Goal: Obtain resource: Obtain resource

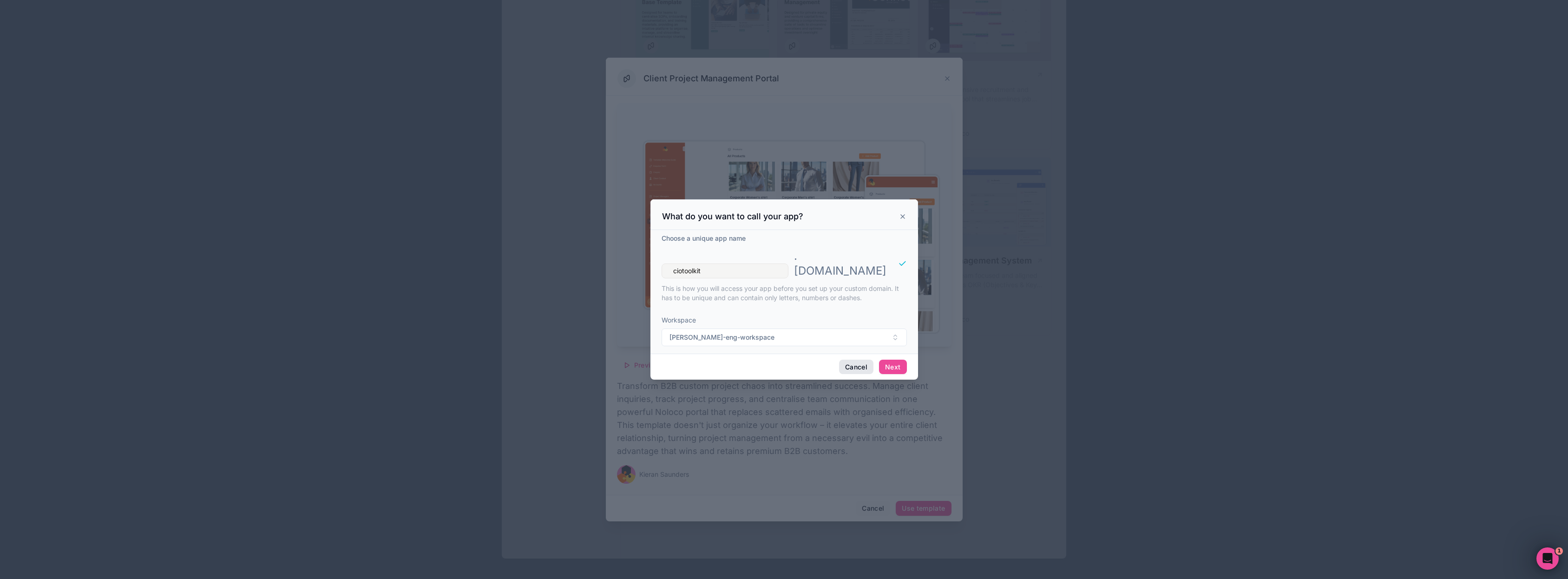
click at [848, 360] on button "Cancel" at bounding box center [856, 367] width 35 height 15
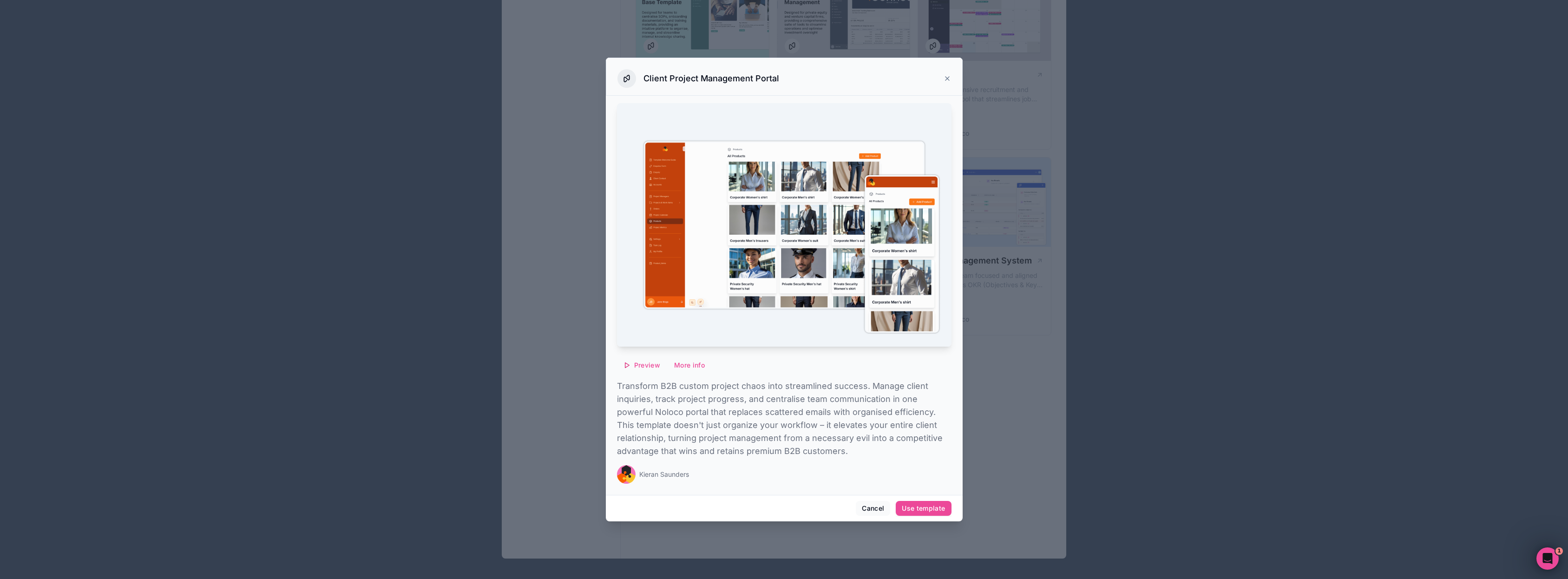
click at [944, 77] on icon at bounding box center [948, 79] width 7 height 7
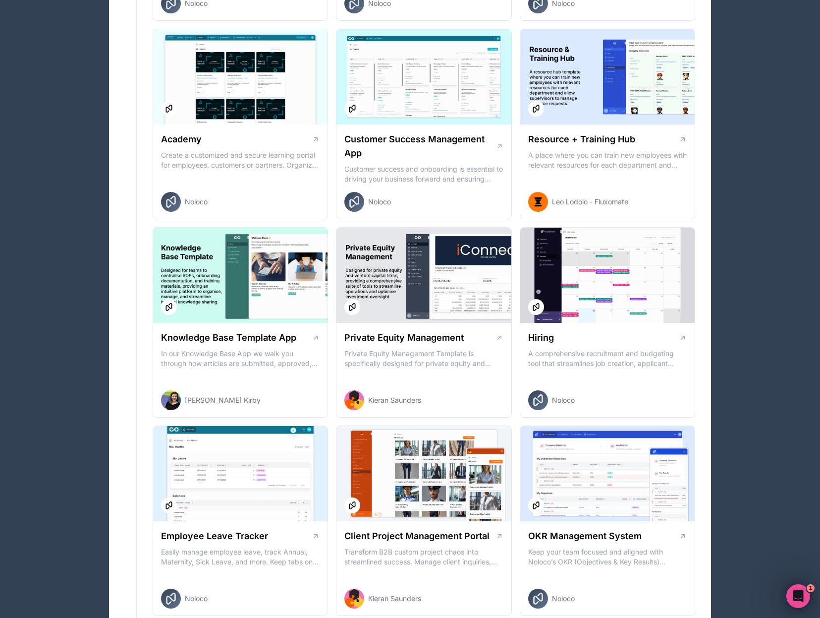
scroll to position [1170, 0]
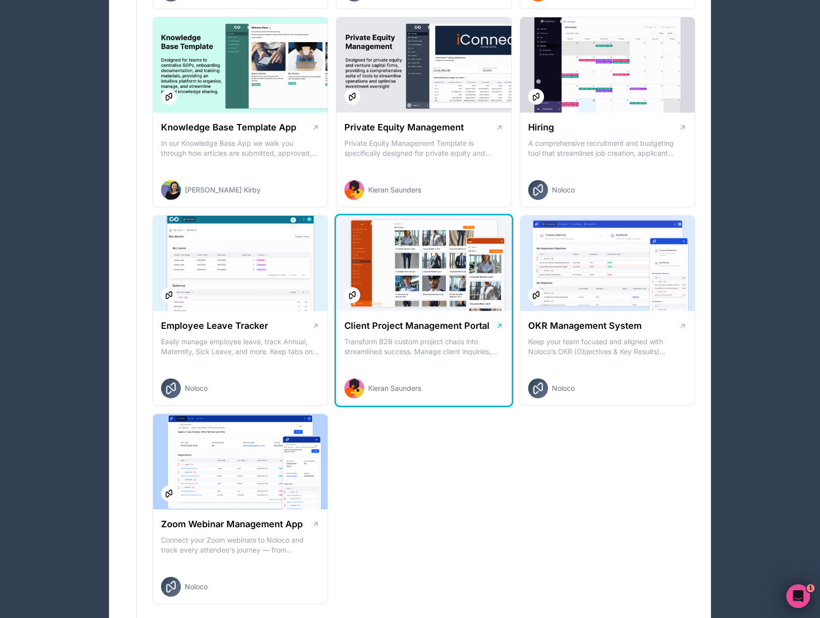
click at [442, 342] on p "Transform B2B custom project chaos into streamlined success. Manage client inqu…" at bounding box center [424, 347] width 159 height 20
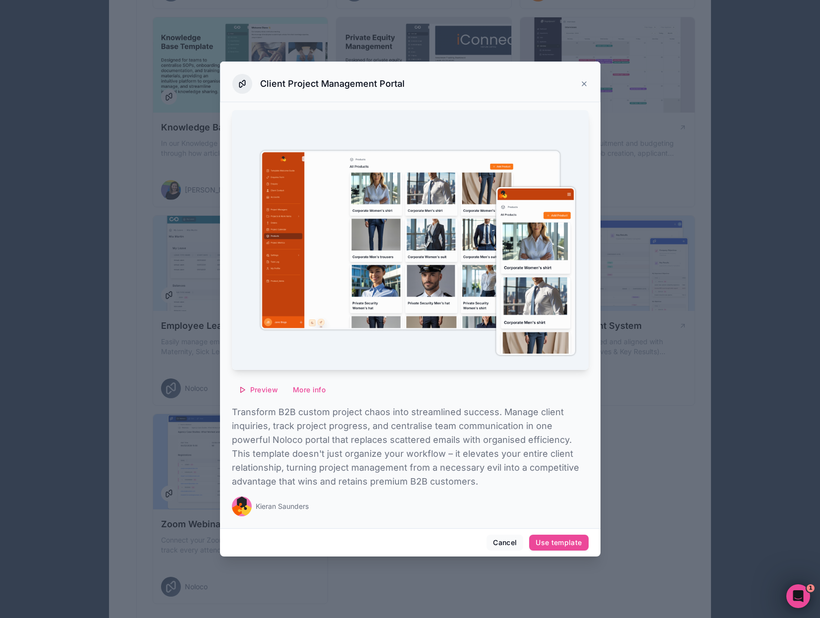
click at [567, 552] on div "Cancel Use template" at bounding box center [410, 542] width 381 height 28
click at [569, 540] on div "Use template" at bounding box center [559, 542] width 46 height 9
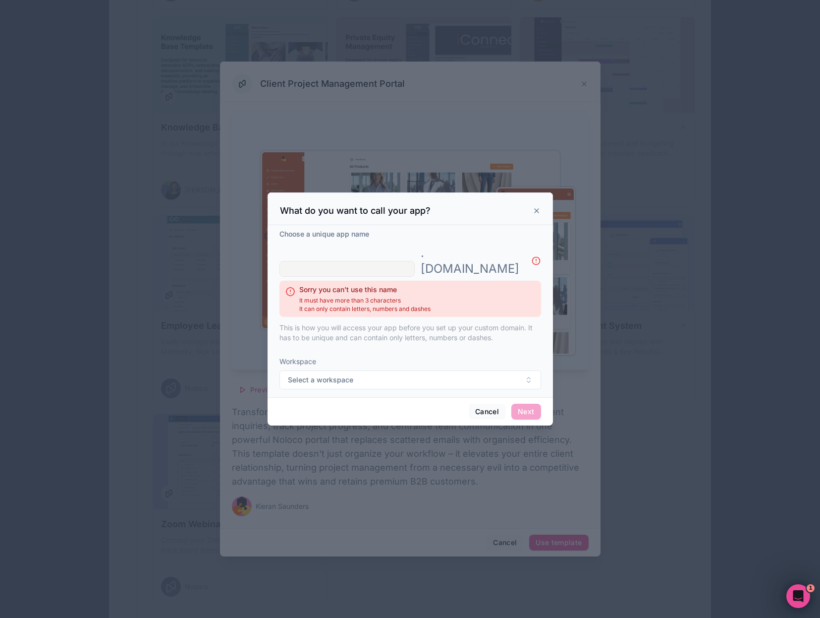
click at [492, 404] on button "Cancel" at bounding box center [487, 412] width 37 height 16
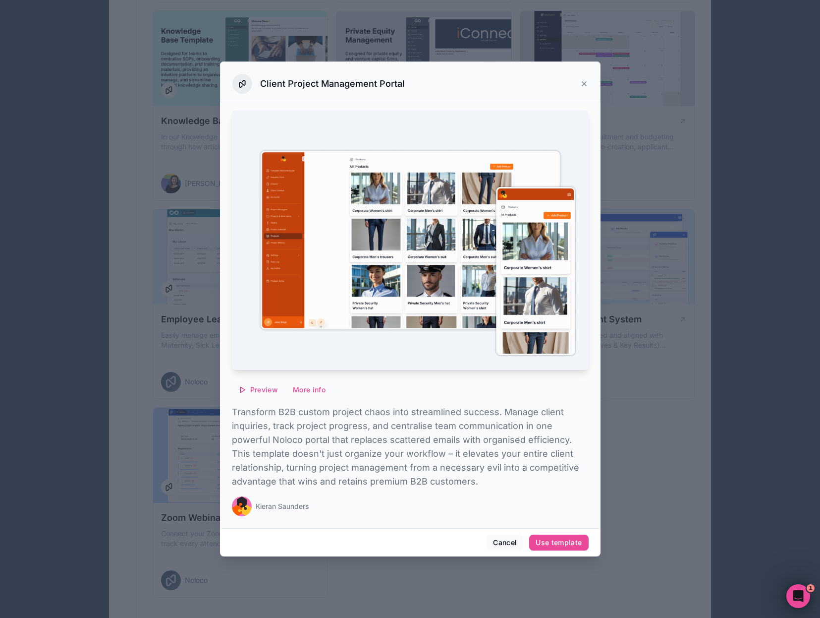
scroll to position [1220, 0]
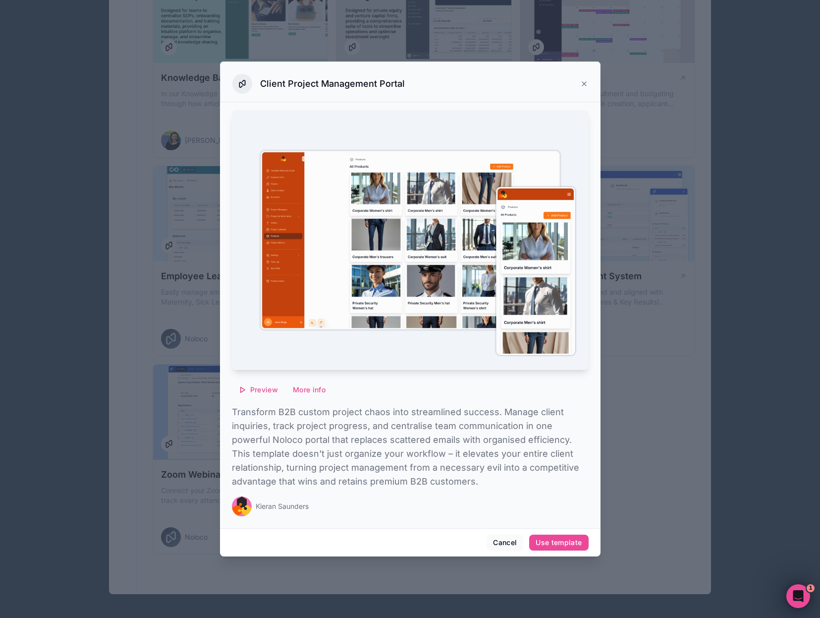
click at [586, 85] on icon at bounding box center [584, 84] width 4 height 4
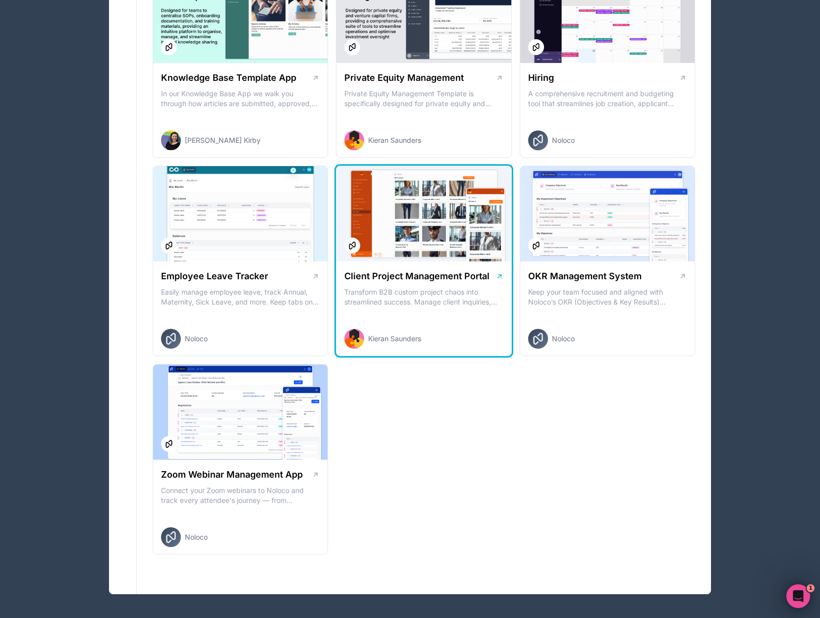
click at [430, 309] on div "Client Project Management Portal Transform B2B custom project chaos into stream…" at bounding box center [424, 308] width 175 height 95
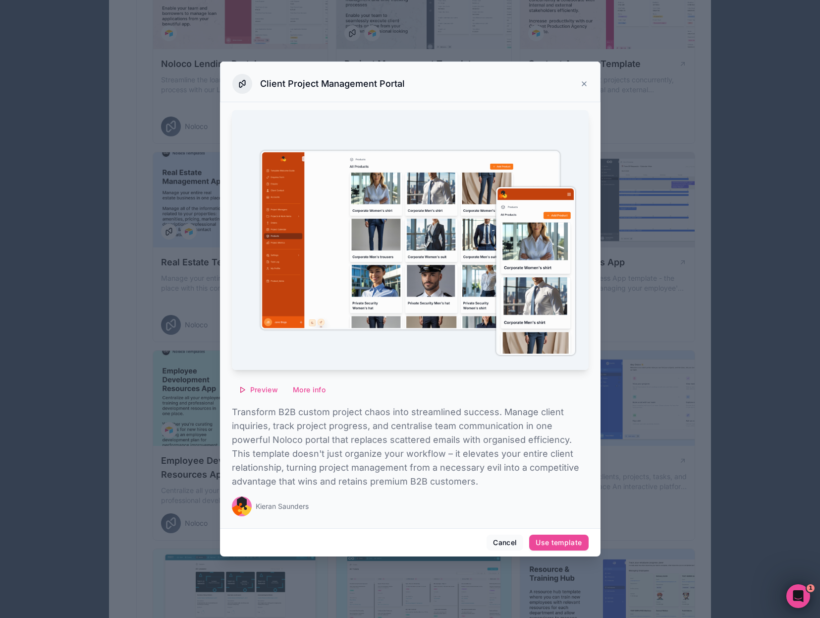
scroll to position [128, 0]
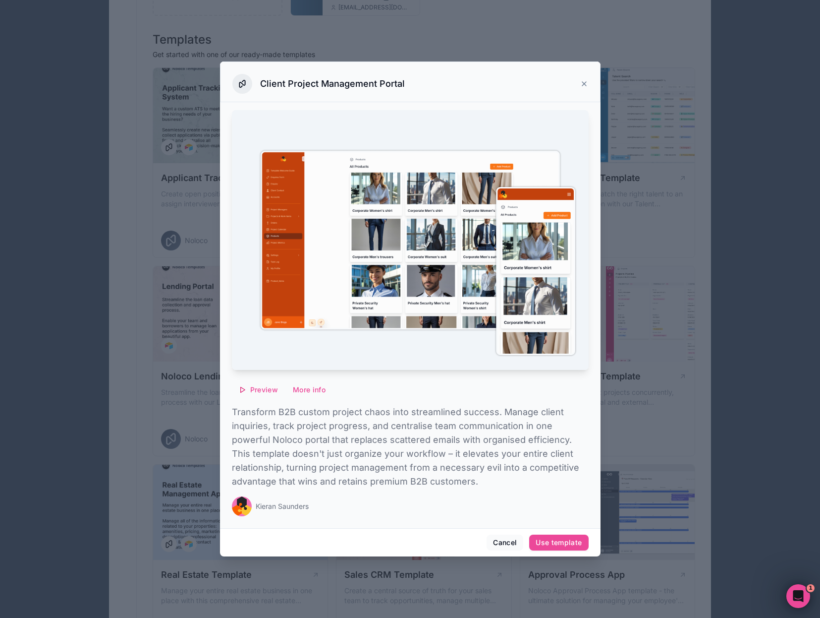
click at [585, 84] on icon at bounding box center [585, 84] width 8 height 8
